Goal: Find specific page/section: Find specific page/section

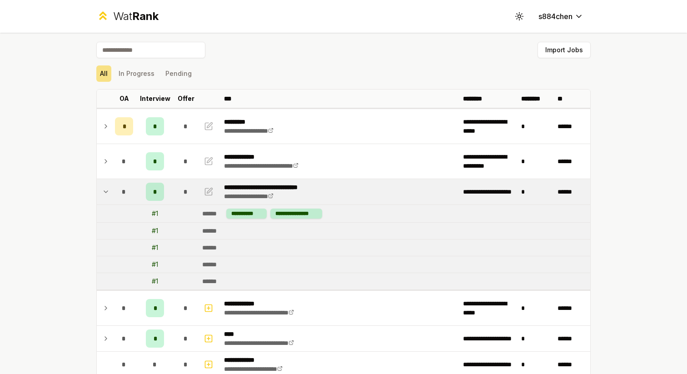
scroll to position [47, 0]
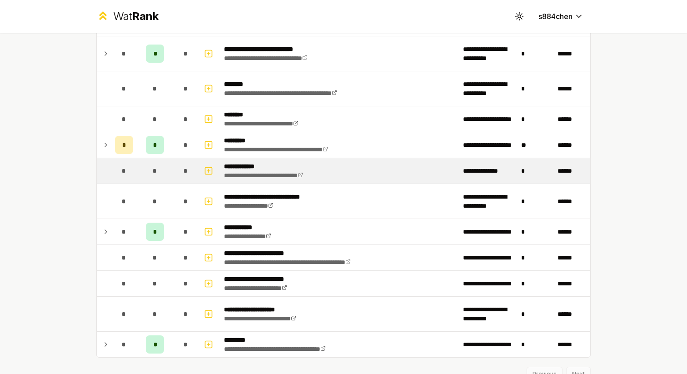
scroll to position [1414, 0]
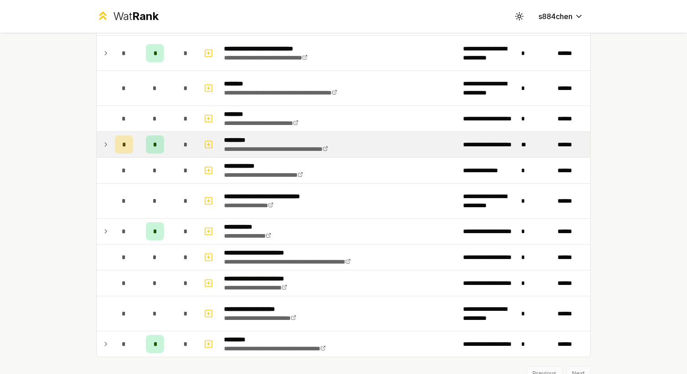
click at [101, 146] on td at bounding box center [104, 144] width 15 height 25
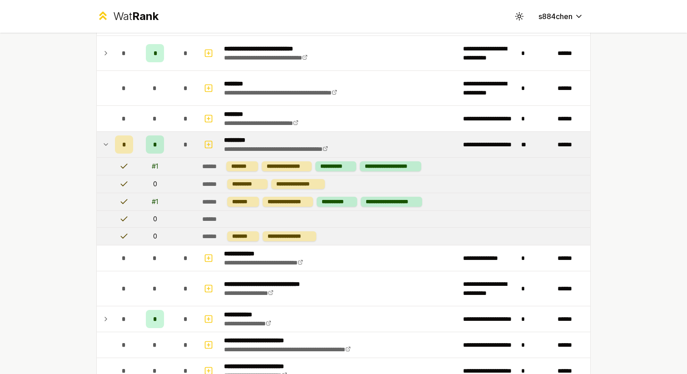
click at [106, 147] on icon at bounding box center [105, 144] width 7 height 11
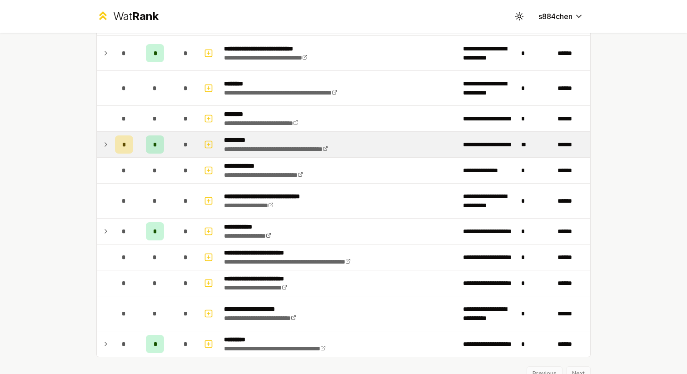
click at [106, 147] on icon at bounding box center [105, 144] width 7 height 11
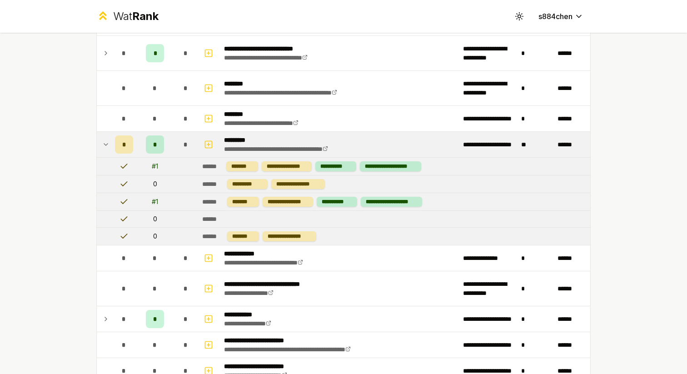
click at [106, 147] on icon at bounding box center [105, 144] width 7 height 11
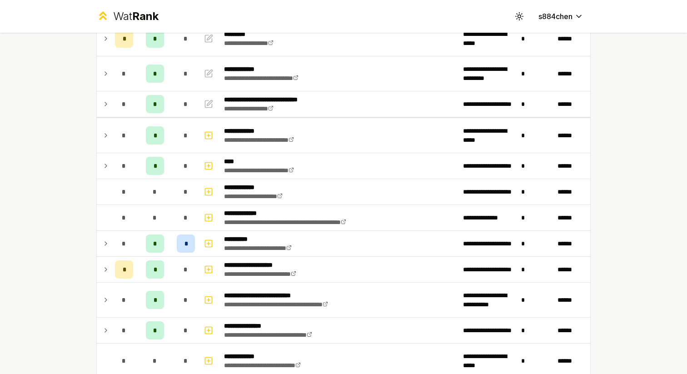
scroll to position [84, 0]
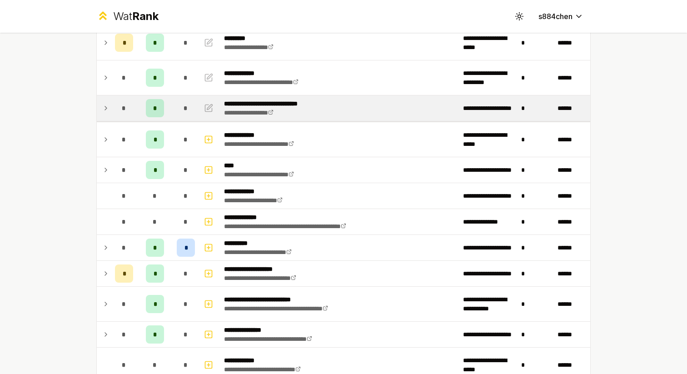
click at [126, 105] on span "*" at bounding box center [124, 108] width 4 height 9
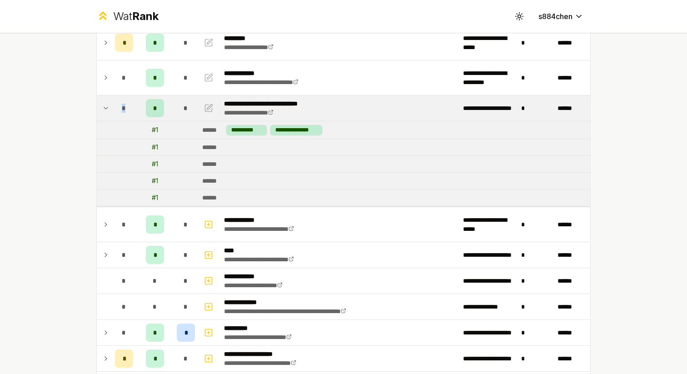
click at [128, 103] on div "*" at bounding box center [124, 108] width 18 height 18
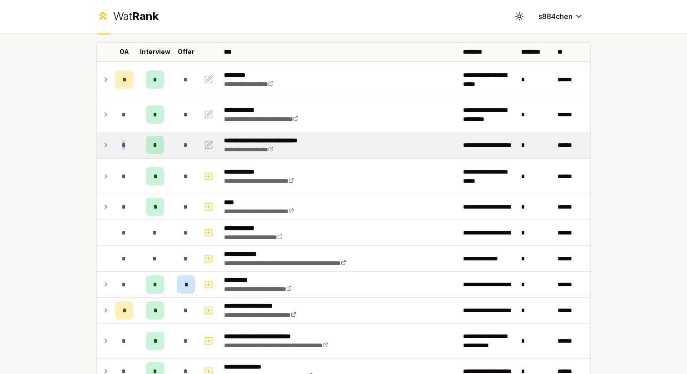
scroll to position [0, 0]
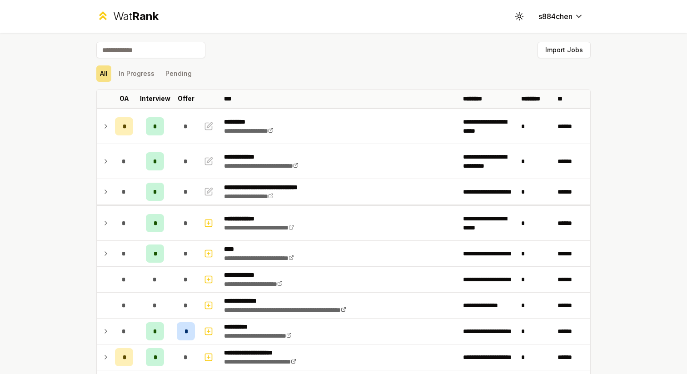
click at [6, 53] on div "**********" at bounding box center [343, 187] width 687 height 374
